Goal: Task Accomplishment & Management: Use online tool/utility

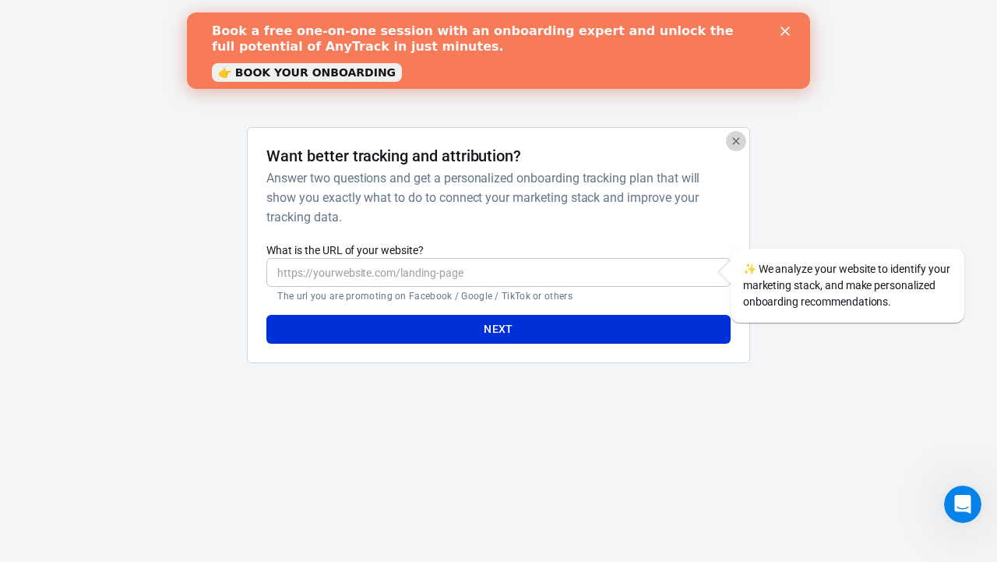
click at [736, 147] on button "button" at bounding box center [736, 141] width 20 height 20
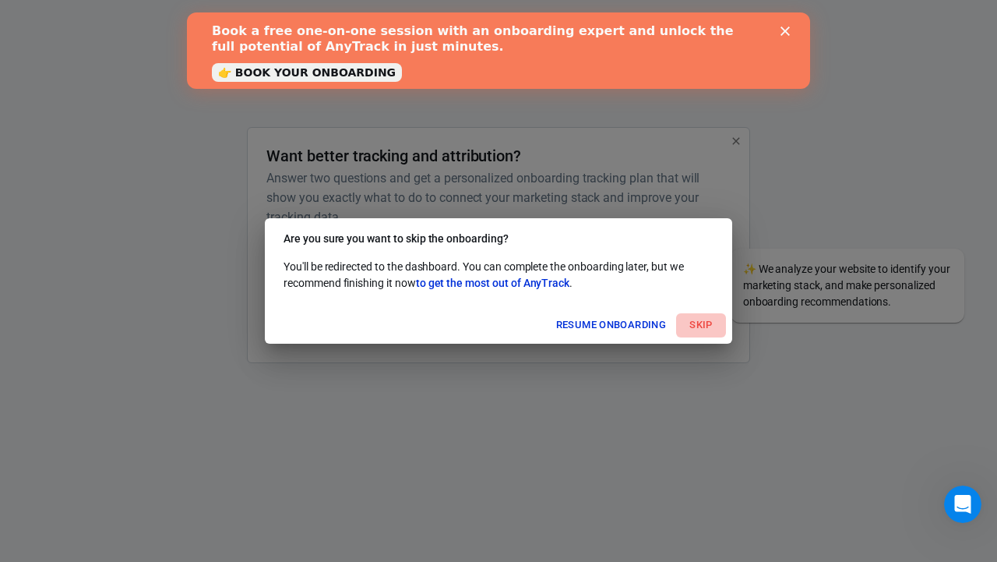
click at [704, 318] on button "Skip" at bounding box center [701, 325] width 50 height 24
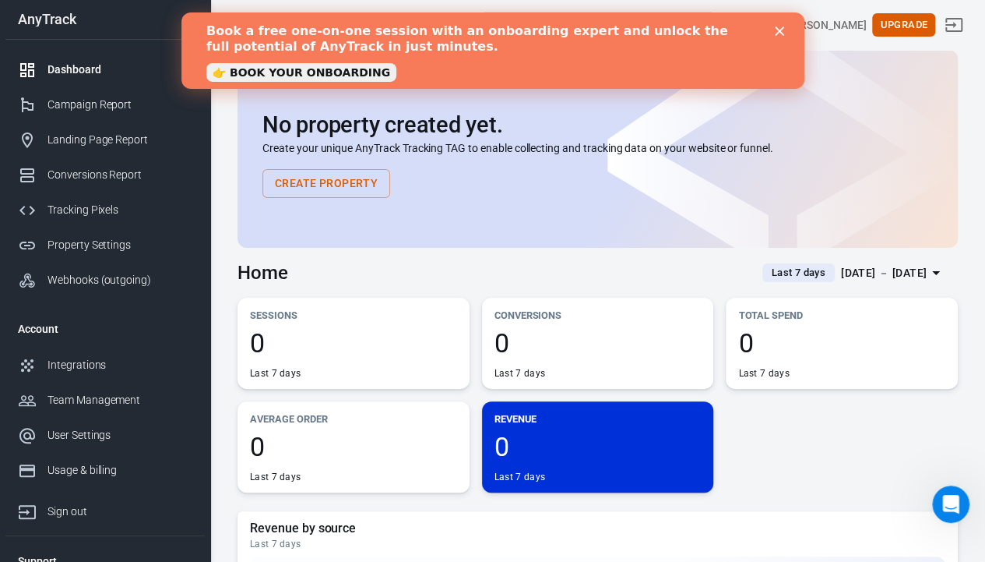
click at [773, 38] on div "Book a free one-on-one session with an onboarding expert and unlock the full po…" at bounding box center [492, 51] width 573 height 64
click at [781, 35] on polygon "Close" at bounding box center [778, 30] width 9 height 9
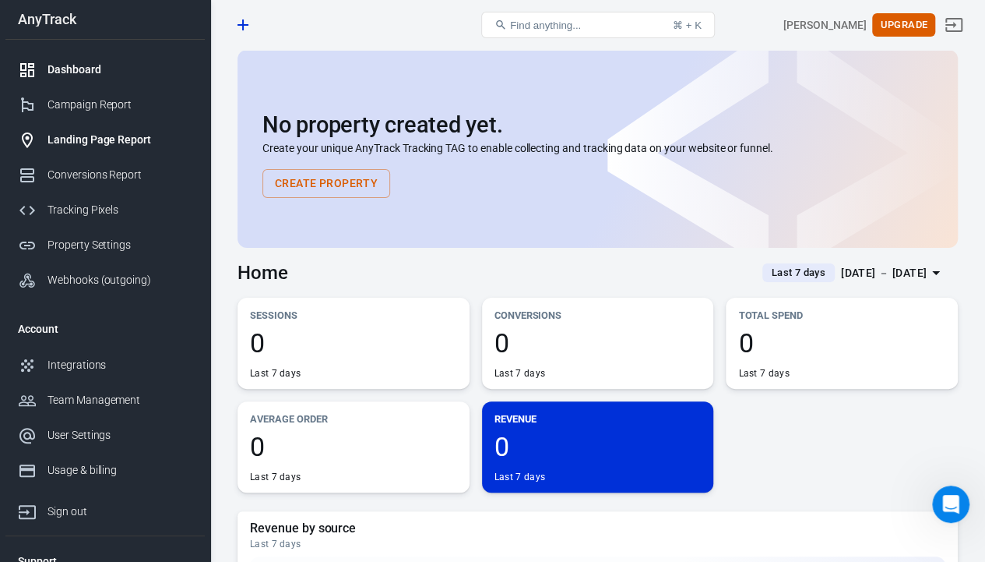
click at [129, 129] on link "Landing Page Report" at bounding box center [104, 139] width 199 height 35
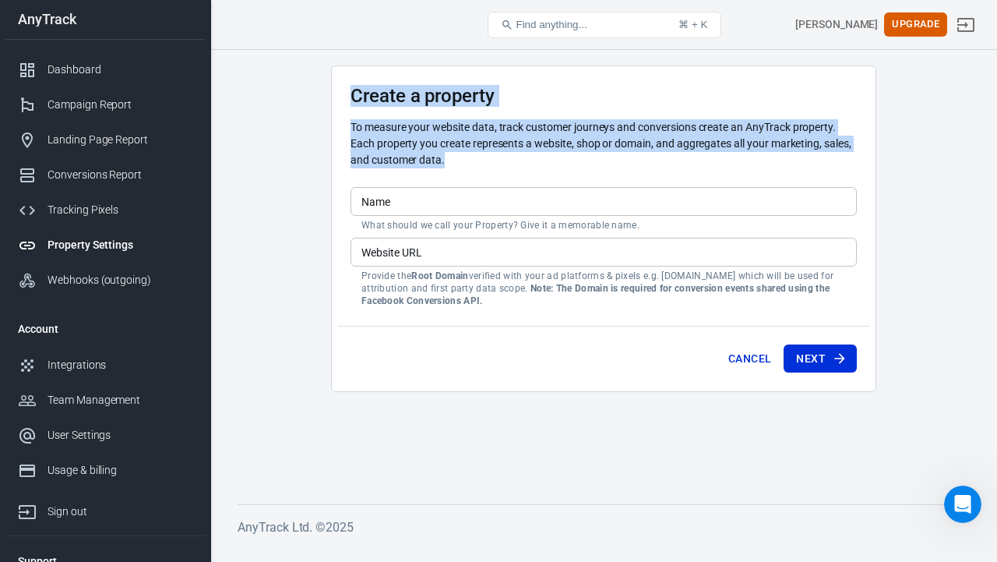
drag, startPoint x: 456, startPoint y: 163, endPoint x: 313, endPoint y: 94, distance: 158.1
click at [313, 94] on main "Create a property To measure your website data, track customer journeys and con…" at bounding box center [604, 272] width 732 height 414
copy div "Create a property To measure your website data, track customer journeys and con…"
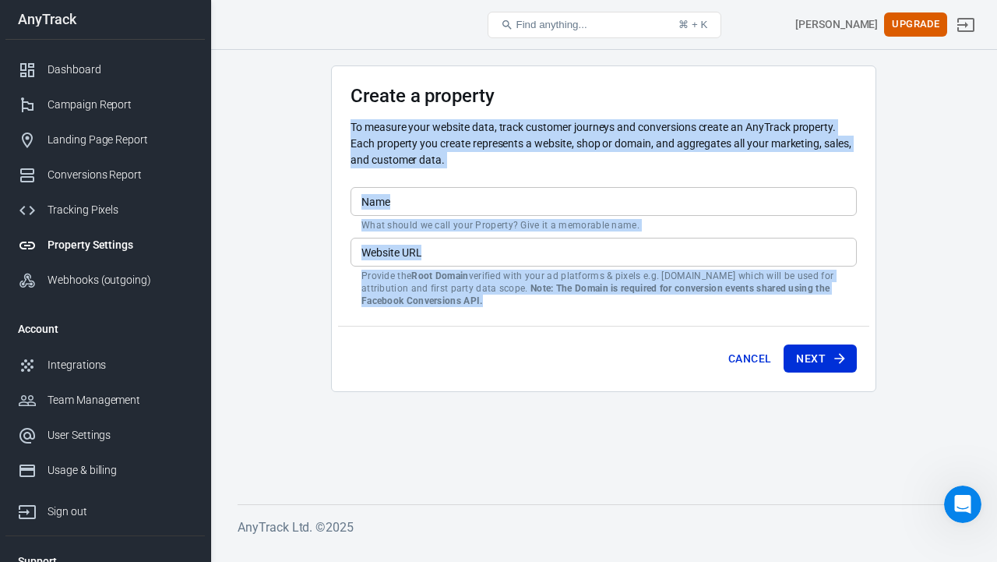
drag, startPoint x: 519, startPoint y: 304, endPoint x: 347, endPoint y: 117, distance: 253.6
click at [347, 117] on div "Create a property To measure your website data, track customer journeys and con…" at bounding box center [603, 228] width 545 height 326
drag, startPoint x: 352, startPoint y: 97, endPoint x: 530, endPoint y: 368, distance: 324.7
click at [530, 368] on form "Create a property To measure your website data, track customer journeys and con…" at bounding box center [603, 235] width 506 height 300
copy form "Create a property To measure your website data, track customer journeys and con…"
